Goal: Information Seeking & Learning: Find specific fact

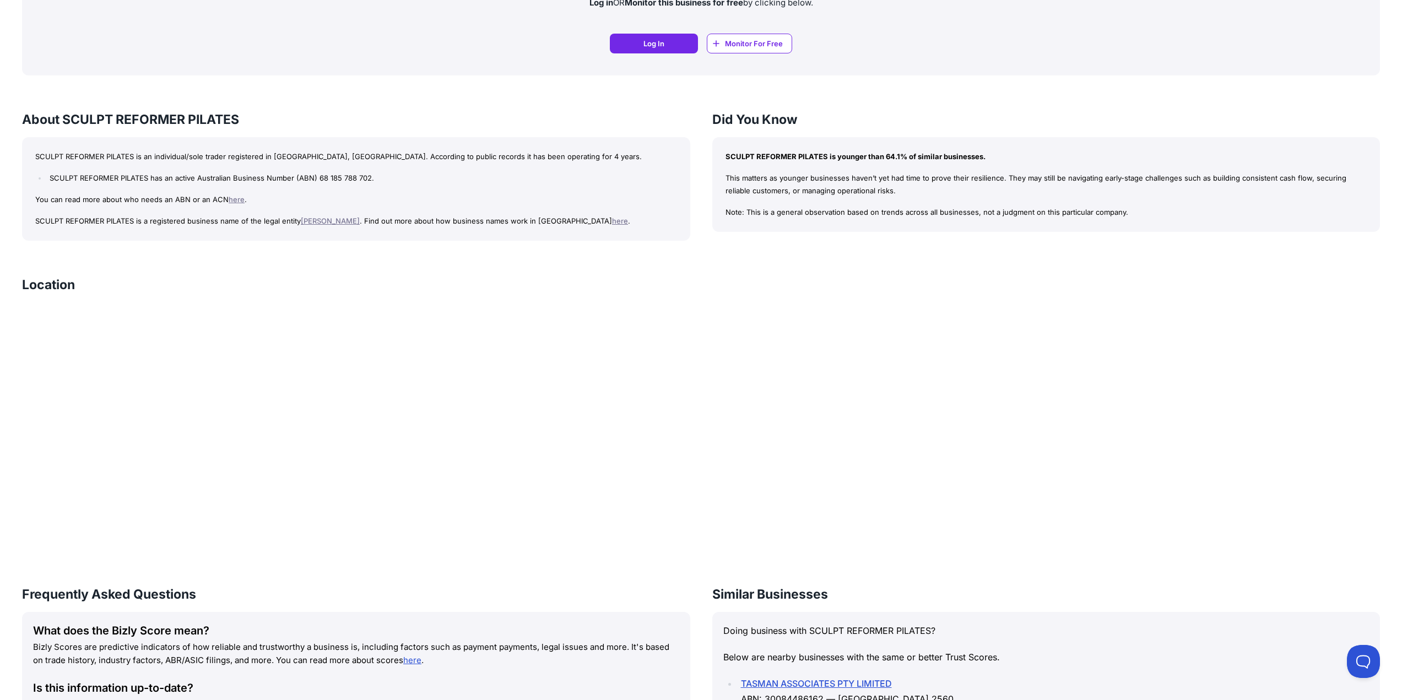
scroll to position [826, 0]
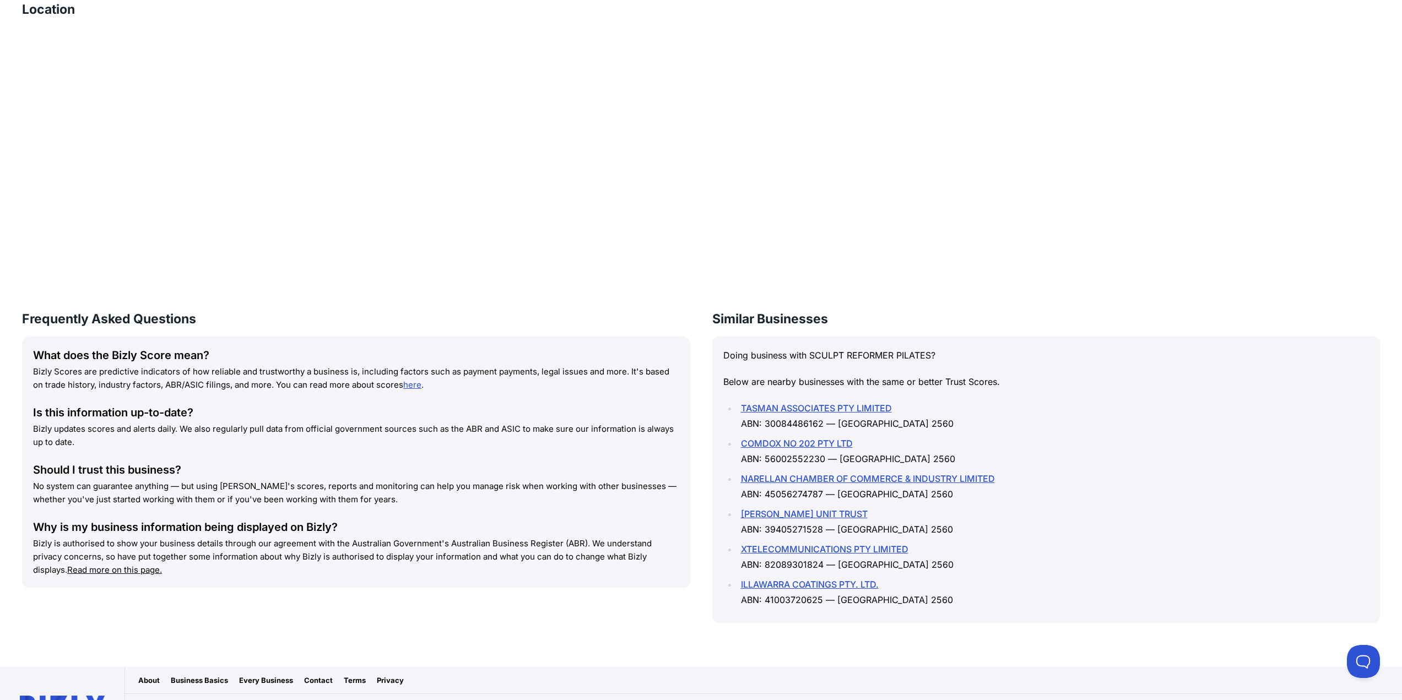
drag, startPoint x: 625, startPoint y: 256, endPoint x: 630, endPoint y: 388, distance: 132.8
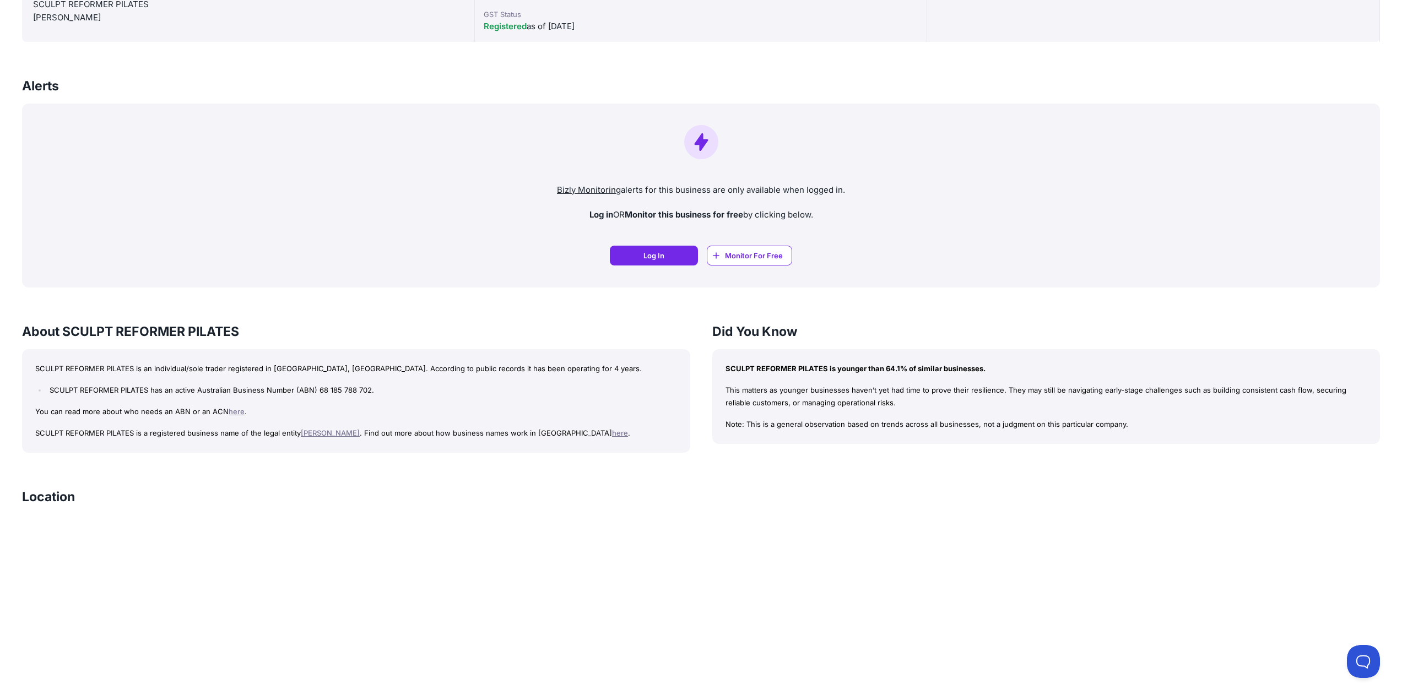
scroll to position [258, 0]
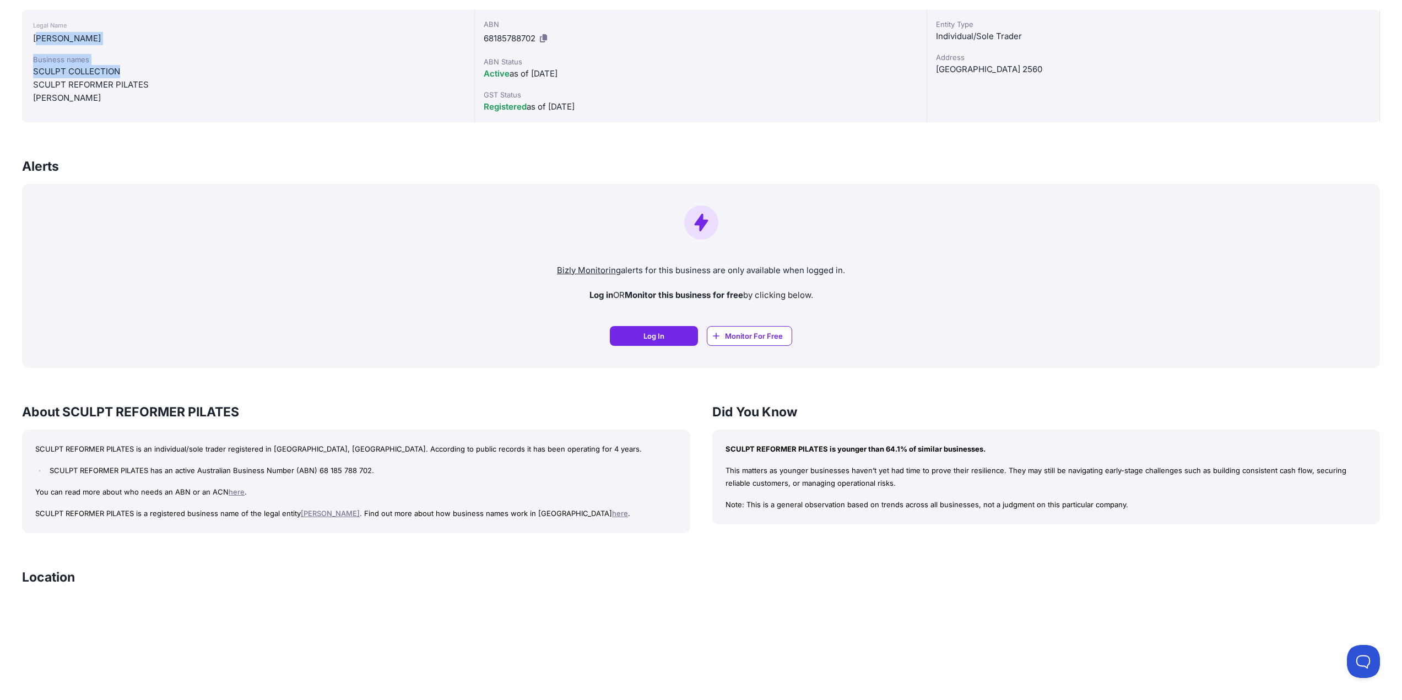
drag, startPoint x: 10, startPoint y: 293, endPoint x: 204, endPoint y: 309, distance: 194.1
click at [204, 122] on div "Legal Name [PERSON_NAME] Business names SCULPT COLLECTION SCULPT REFORMER PILAT…" at bounding box center [248, 66] width 453 height 112
click at [204, 78] on div "SCULPT COLLECTION" at bounding box center [248, 71] width 430 height 13
drag, startPoint x: 38, startPoint y: 296, endPoint x: 1, endPoint y: 293, distance: 37.6
click at [35, 45] on div "[PERSON_NAME]" at bounding box center [248, 38] width 430 height 13
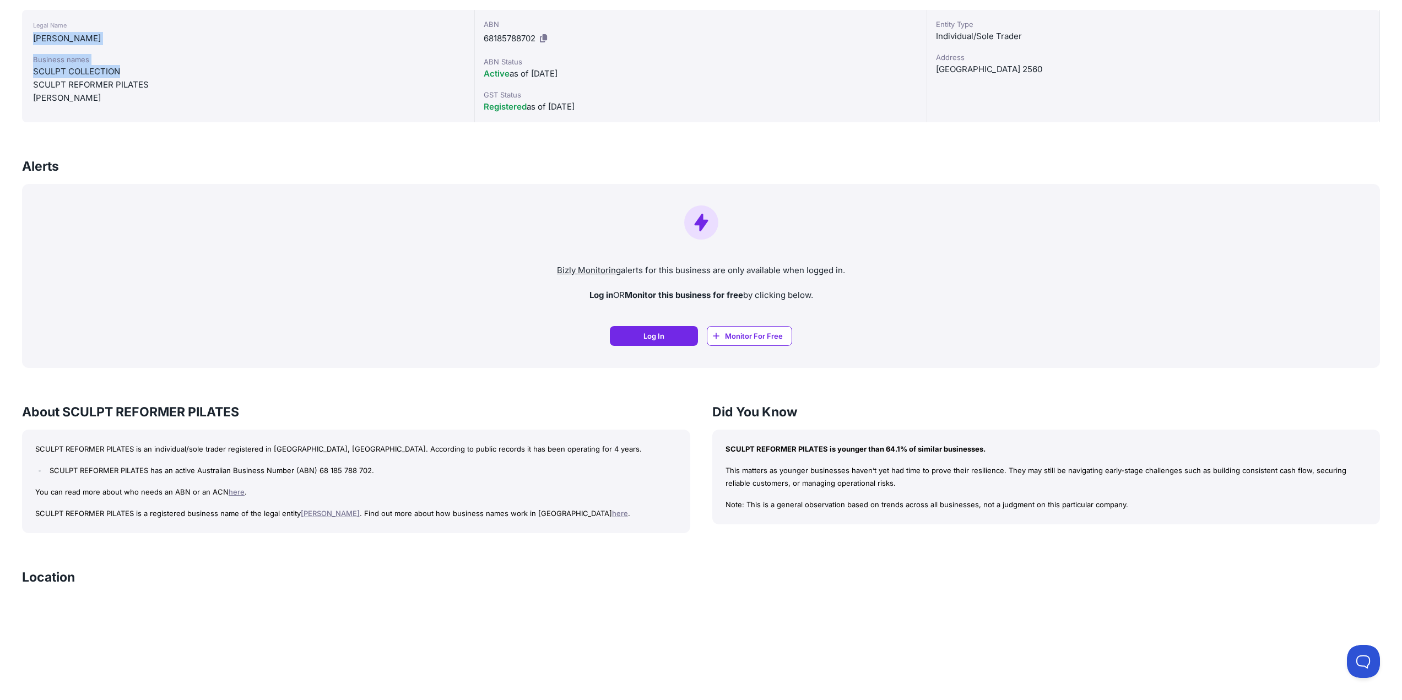
drag, startPoint x: 19, startPoint y: 296, endPoint x: 110, endPoint y: 315, distance: 92.9
click at [110, 122] on div "Legal Name [PERSON_NAME] Business names SCULPT COLLECTION SCULPT REFORMER PILAT…" at bounding box center [248, 66] width 453 height 112
copy div "[PERSON_NAME] Business names SCULPT COLLECTION"
